Goal: Task Accomplishment & Management: Use online tool/utility

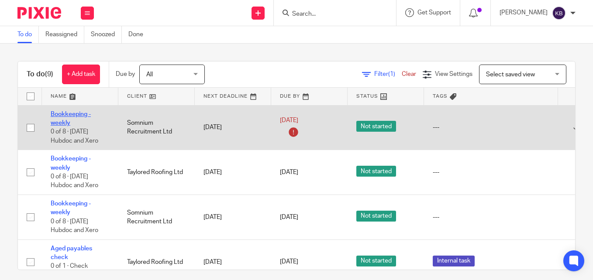
click at [61, 120] on link "Bookkeeping - weekly" at bounding box center [71, 118] width 40 height 15
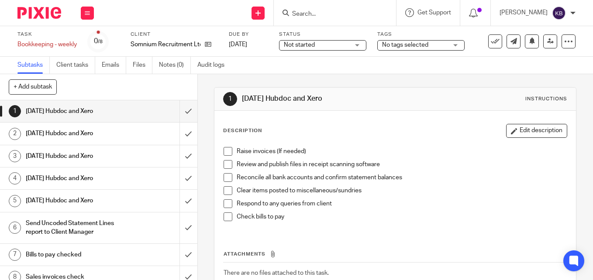
click at [227, 151] on span at bounding box center [227, 151] width 9 height 9
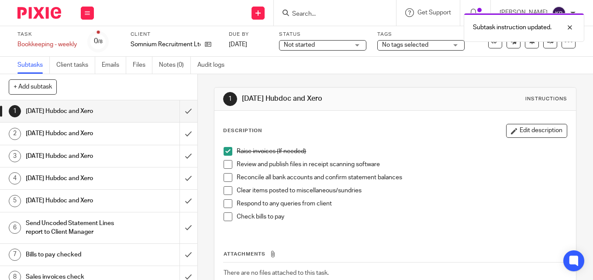
click at [225, 167] on span at bounding box center [227, 164] width 9 height 9
click at [225, 174] on span at bounding box center [227, 177] width 9 height 9
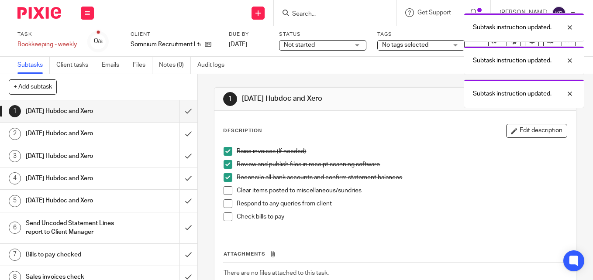
click at [224, 191] on span at bounding box center [227, 190] width 9 height 9
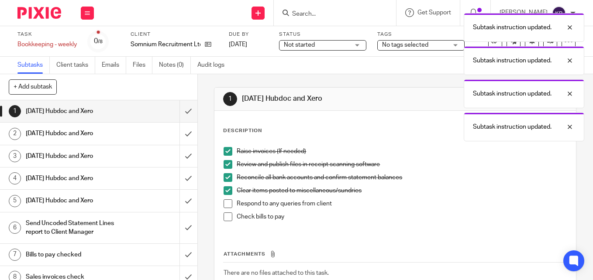
click at [223, 202] on span at bounding box center [227, 203] width 9 height 9
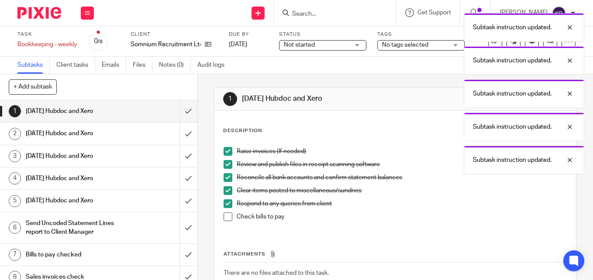
click at [227, 215] on span at bounding box center [227, 217] width 9 height 9
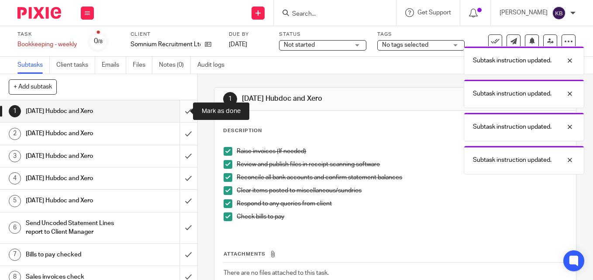
click at [182, 109] on input "submit" at bounding box center [98, 111] width 197 height 22
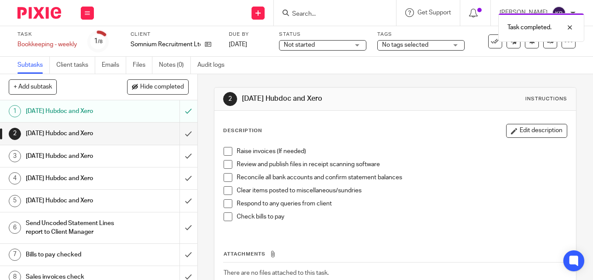
click at [225, 151] on span at bounding box center [227, 151] width 9 height 9
click at [225, 168] on span at bounding box center [227, 164] width 9 height 9
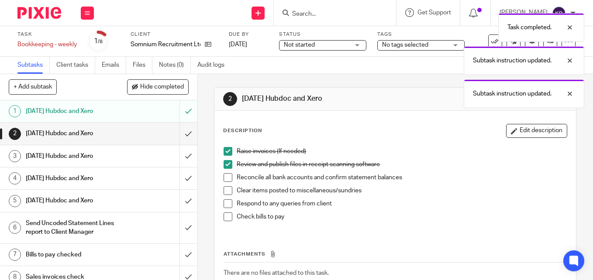
click at [226, 177] on span at bounding box center [227, 177] width 9 height 9
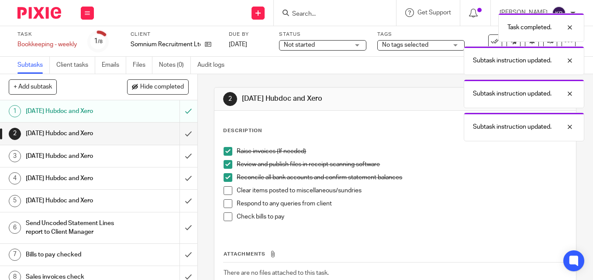
click at [227, 189] on span at bounding box center [227, 190] width 9 height 9
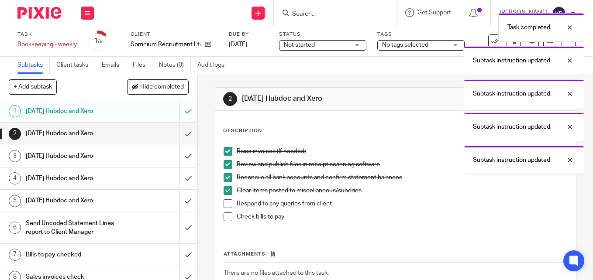
click at [224, 204] on span at bounding box center [227, 203] width 9 height 9
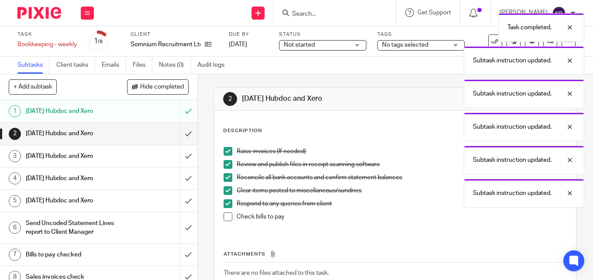
click at [225, 216] on span at bounding box center [227, 217] width 9 height 9
click at [177, 133] on input "submit" at bounding box center [98, 134] width 197 height 22
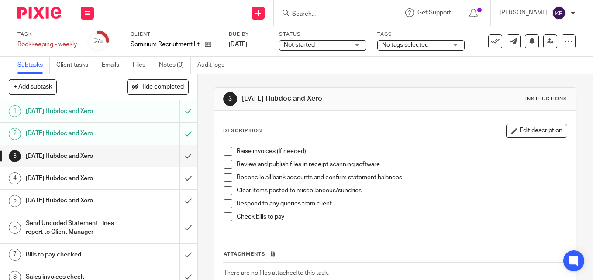
drag, startPoint x: 226, startPoint y: 152, endPoint x: 231, endPoint y: 164, distance: 12.7
click at [227, 153] on span at bounding box center [227, 151] width 9 height 9
drag, startPoint x: 222, startPoint y: 167, endPoint x: 224, endPoint y: 172, distance: 5.7
click at [223, 167] on span at bounding box center [227, 164] width 9 height 9
click at [227, 182] on span at bounding box center [227, 177] width 9 height 9
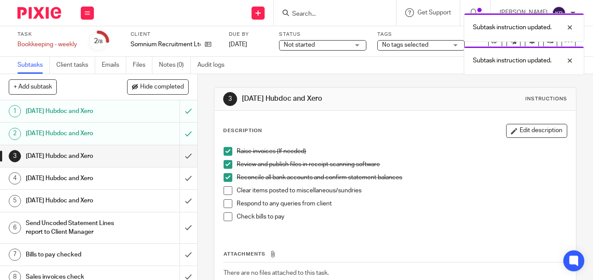
click at [226, 195] on span at bounding box center [227, 190] width 9 height 9
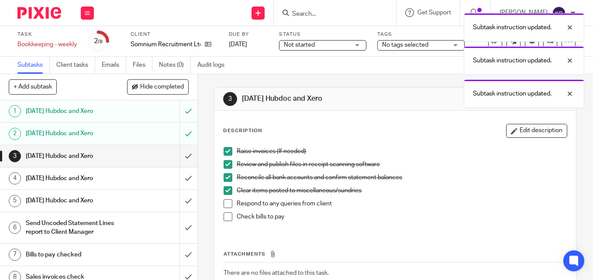
click at [226, 221] on span at bounding box center [227, 217] width 9 height 9
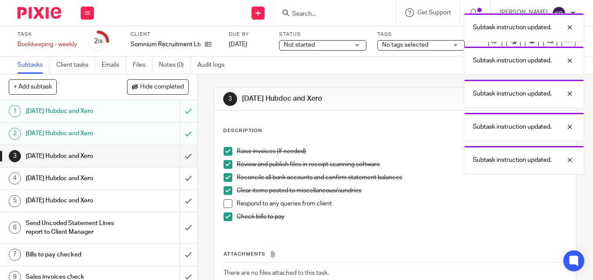
click at [225, 205] on span at bounding box center [227, 203] width 9 height 9
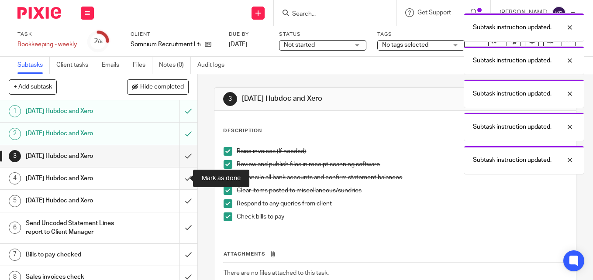
click at [179, 178] on input "submit" at bounding box center [98, 179] width 197 height 22
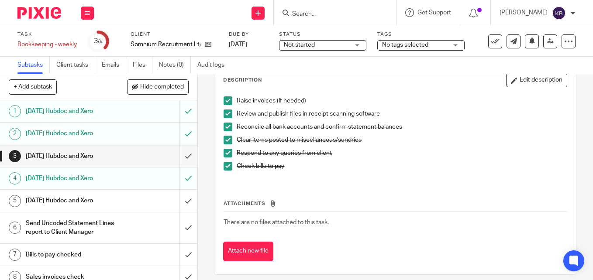
scroll to position [58, 0]
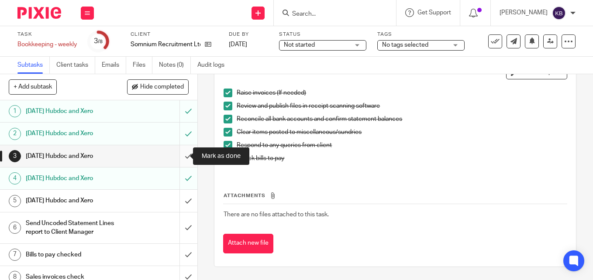
click at [181, 155] on input "submit" at bounding box center [98, 156] width 197 height 22
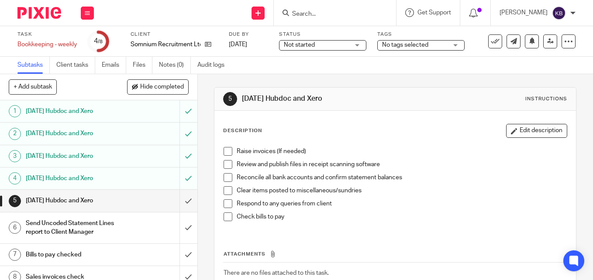
click at [165, 139] on link "2 Tuesday Hubdoc and Xero" at bounding box center [89, 134] width 179 height 22
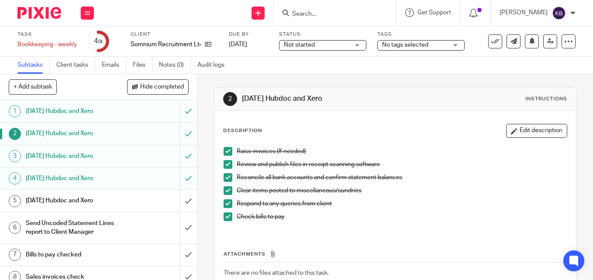
click at [165, 139] on link "2 Tuesday Hubdoc and Xero" at bounding box center [89, 134] width 179 height 22
click at [177, 201] on input "submit" at bounding box center [98, 201] width 197 height 22
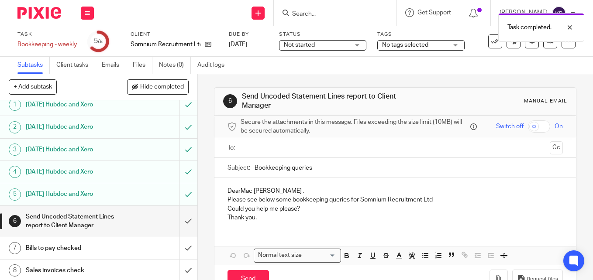
scroll to position [8, 0]
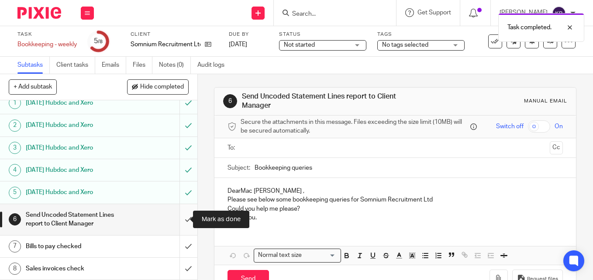
click at [178, 217] on input "submit" at bounding box center [98, 219] width 197 height 31
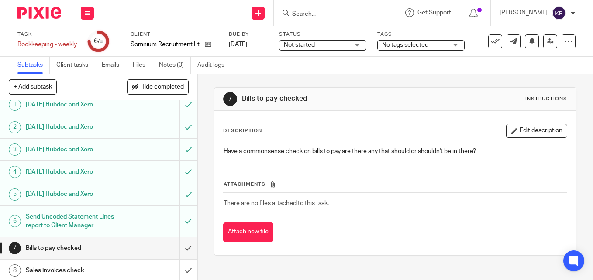
scroll to position [8, 0]
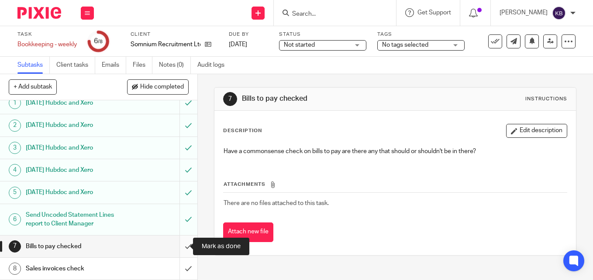
click at [179, 245] on input "submit" at bounding box center [98, 247] width 197 height 22
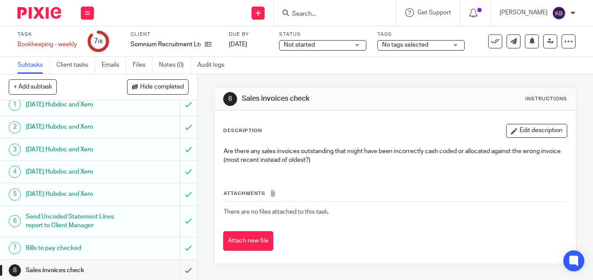
scroll to position [8, 0]
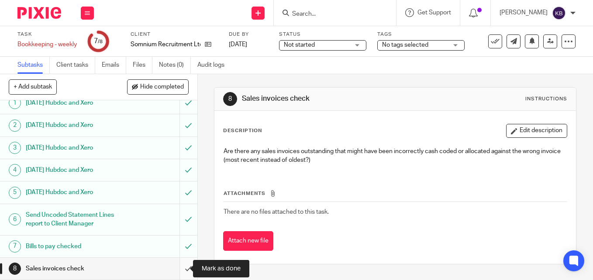
click at [178, 271] on input "submit" at bounding box center [98, 269] width 197 height 22
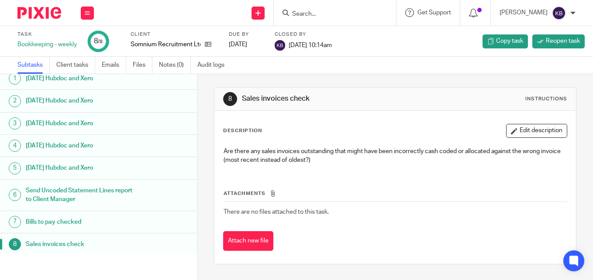
scroll to position [8, 0]
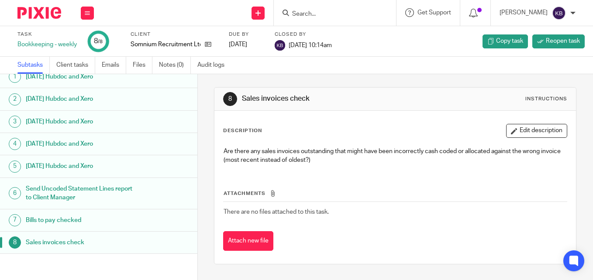
click at [38, 13] on img at bounding box center [39, 13] width 44 height 12
